Goal: Task Accomplishment & Management: Use online tool/utility

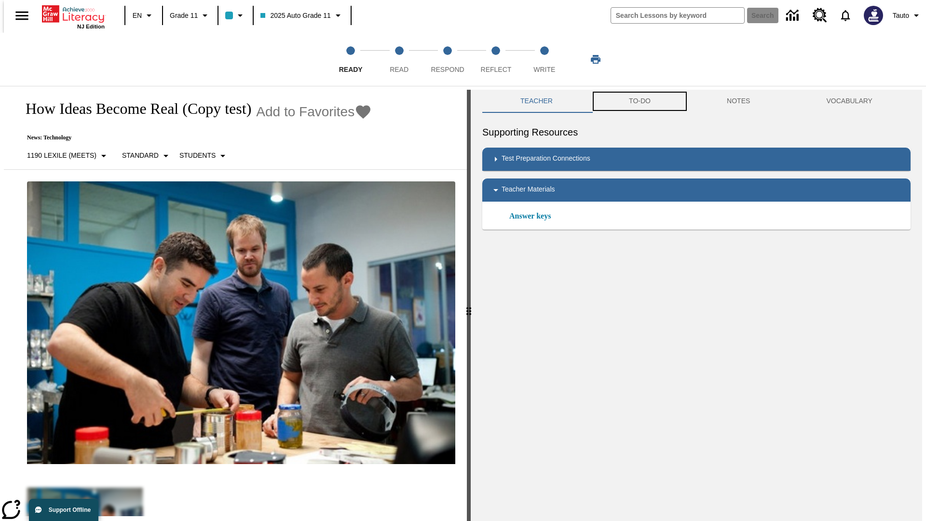
click at [639, 101] on button "TO-DO" at bounding box center [640, 101] width 98 height 23
